Goal: Task Accomplishment & Management: Use online tool/utility

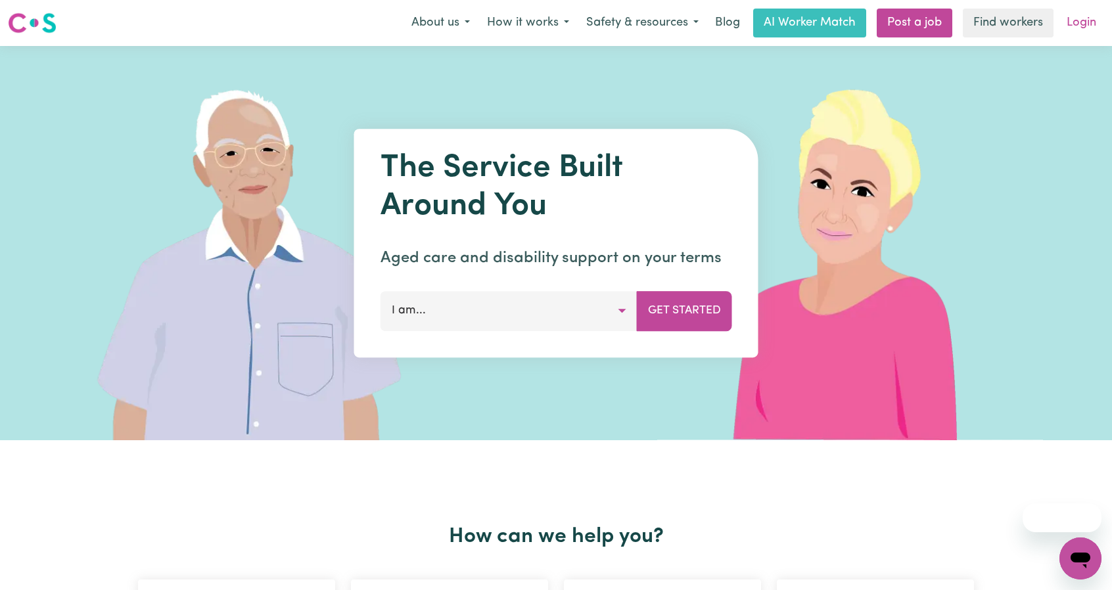
click at [1085, 12] on link "Login" at bounding box center [1081, 23] width 45 height 29
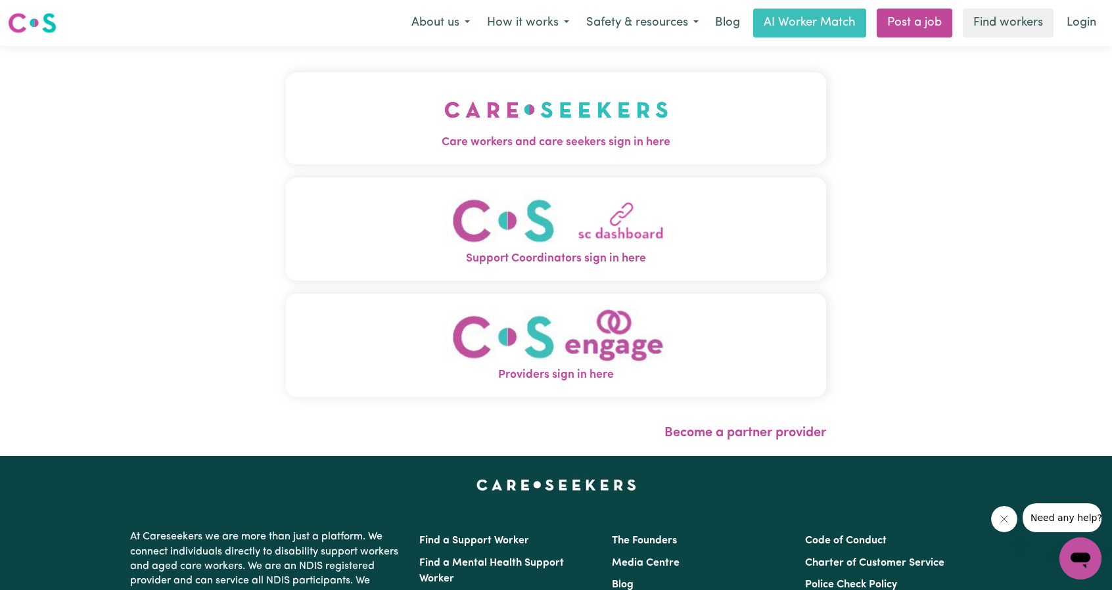
click at [435, 147] on span "Care workers and care seekers sign in here" at bounding box center [556, 142] width 540 height 17
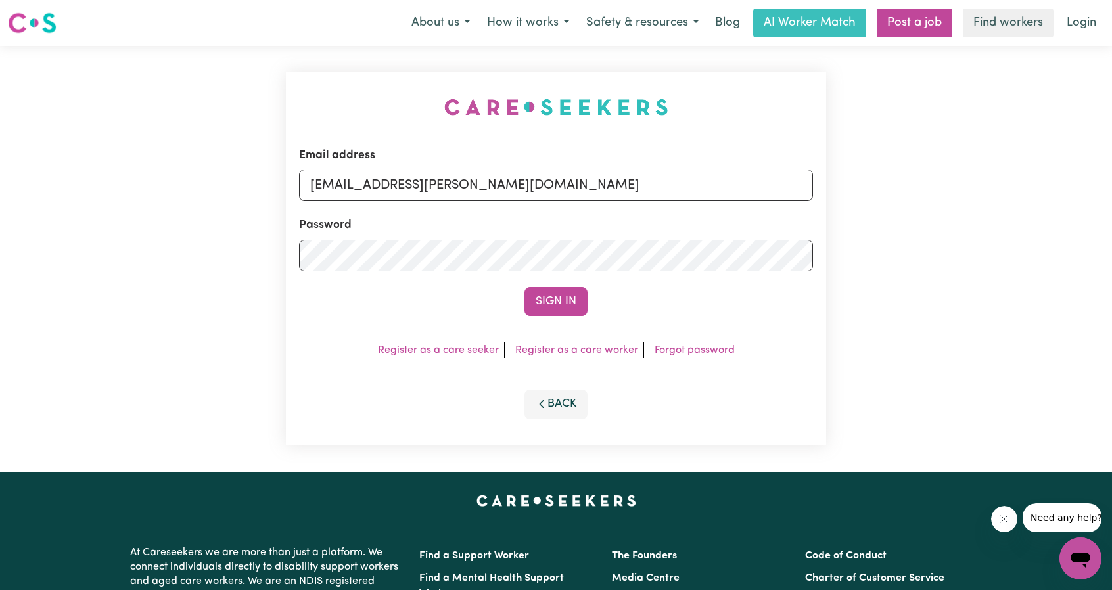
click at [526, 181] on input "[EMAIL_ADDRESS][PERSON_NAME][DOMAIN_NAME]" at bounding box center [556, 186] width 514 height 32
click at [518, 191] on input "[EMAIL_ADDRESS][PERSON_NAME][DOMAIN_NAME]" at bounding box center [556, 186] width 514 height 32
type input "[PERSON_NAME][EMAIL_ADDRESS][DOMAIN_NAME]"
click at [547, 292] on button "Sign In" at bounding box center [555, 301] width 63 height 29
